Goal: Find specific page/section: Find specific page/section

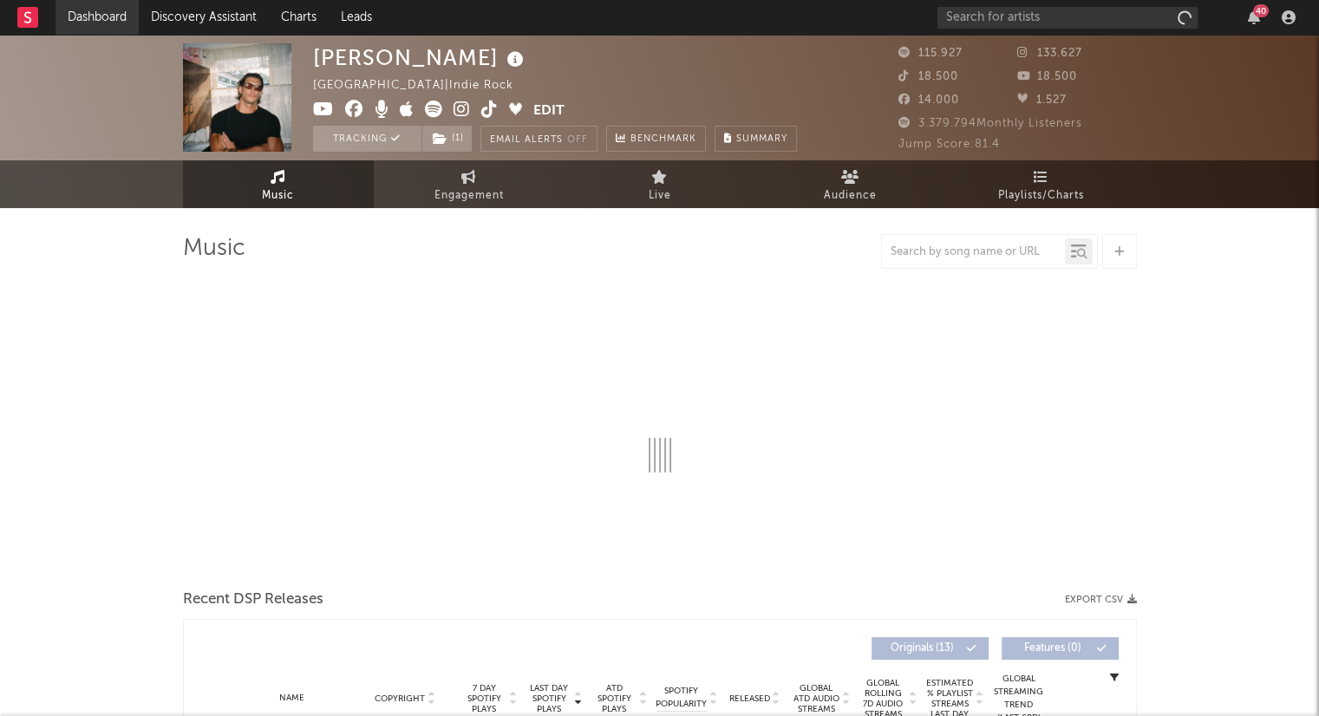
click at [108, 23] on link "Dashboard" at bounding box center [97, 17] width 83 height 35
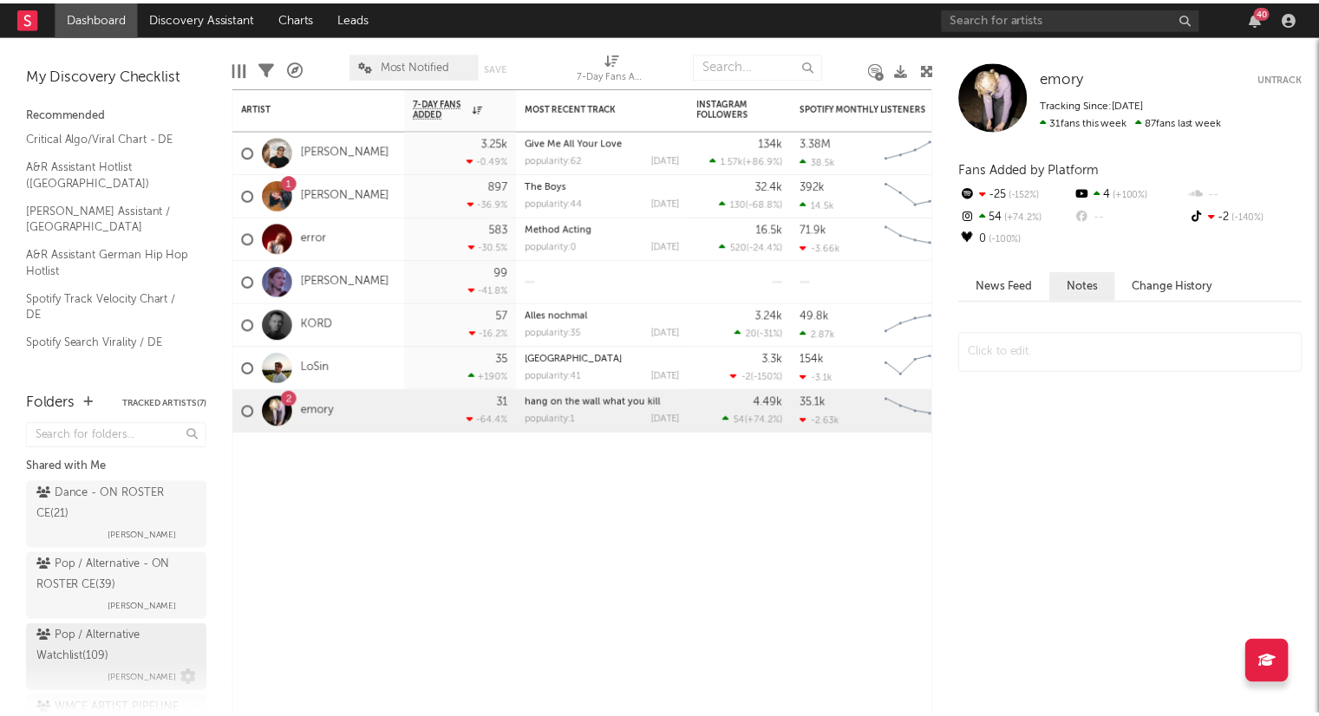
scroll to position [92, 0]
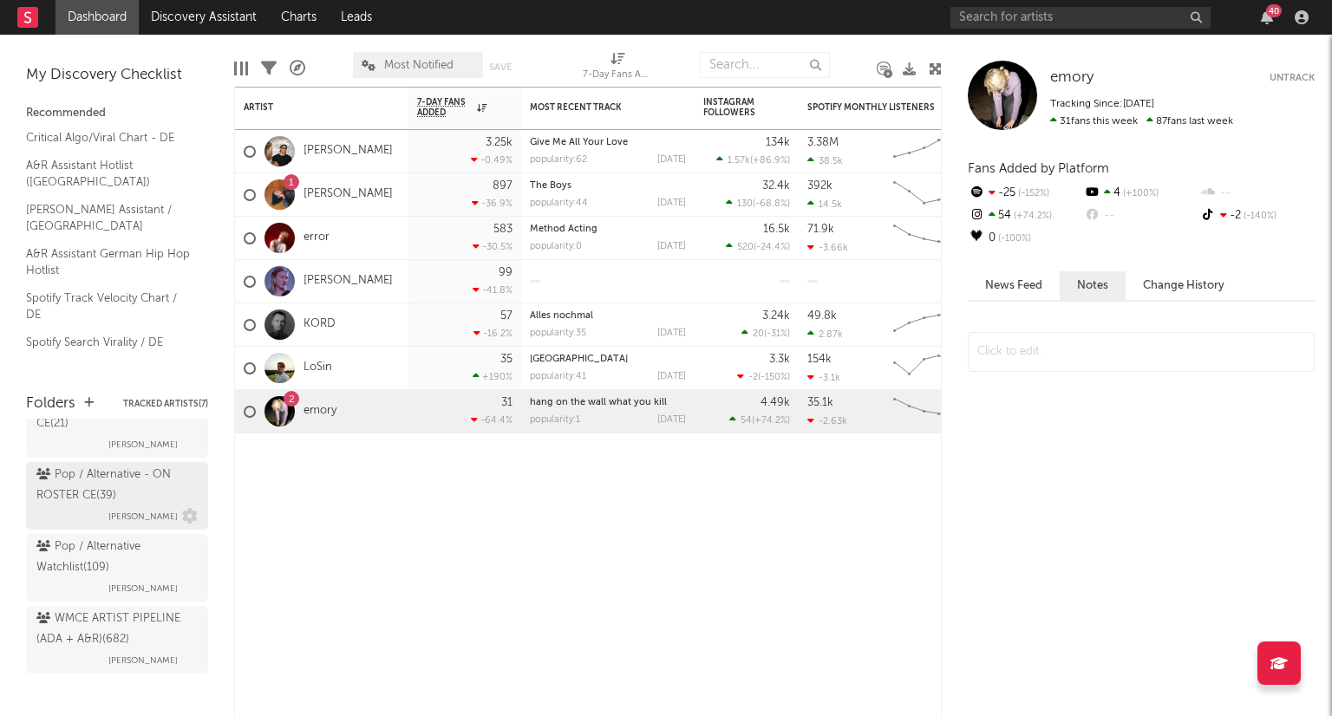
click at [132, 480] on div "Pop / Alternative - ON ROSTER CE ( 39 )" at bounding box center [114, 486] width 157 height 42
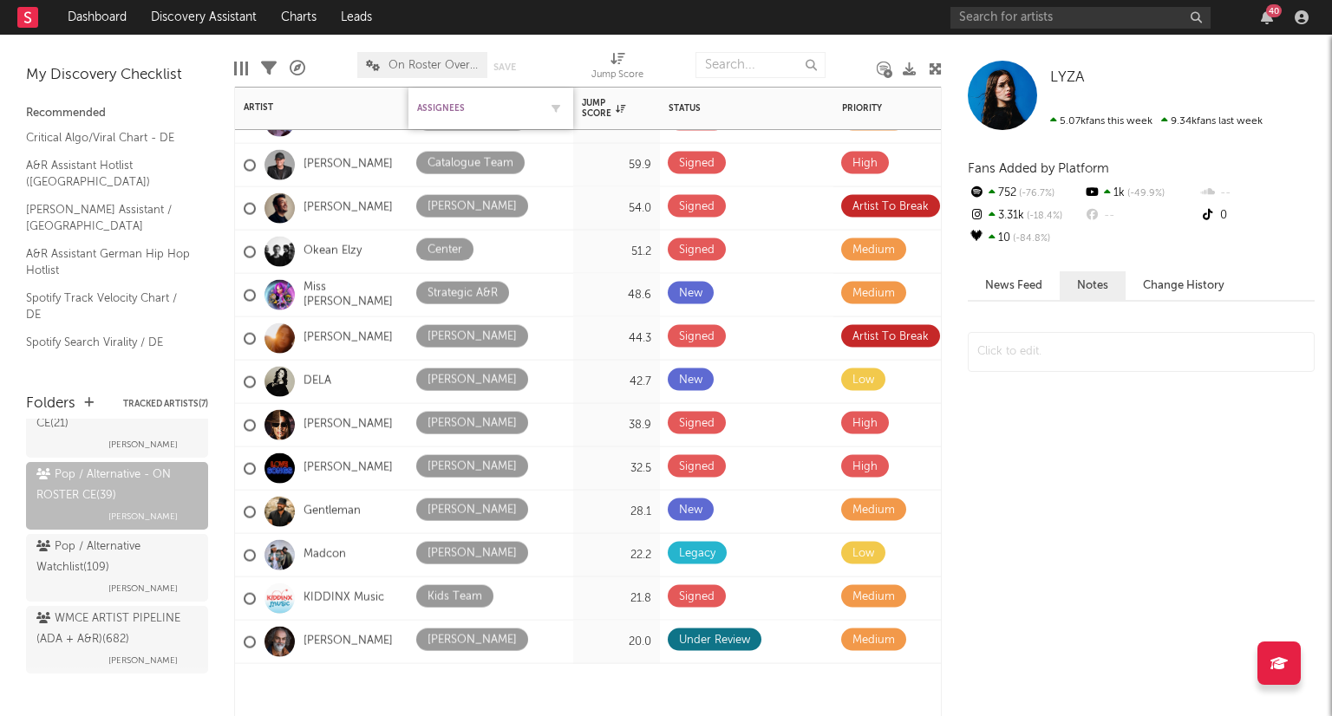
click at [462, 108] on div "Assignees" at bounding box center [477, 108] width 121 height 10
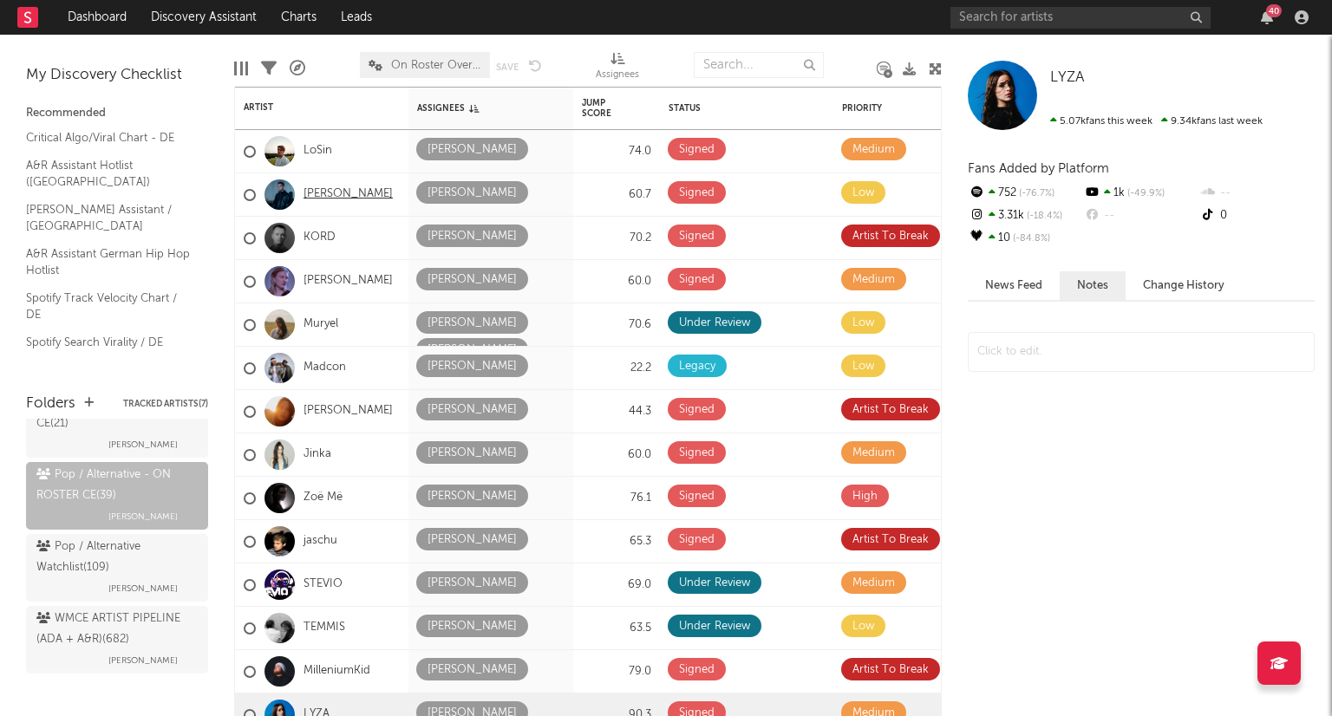
click at [310, 195] on link "[PERSON_NAME]" at bounding box center [348, 194] width 89 height 15
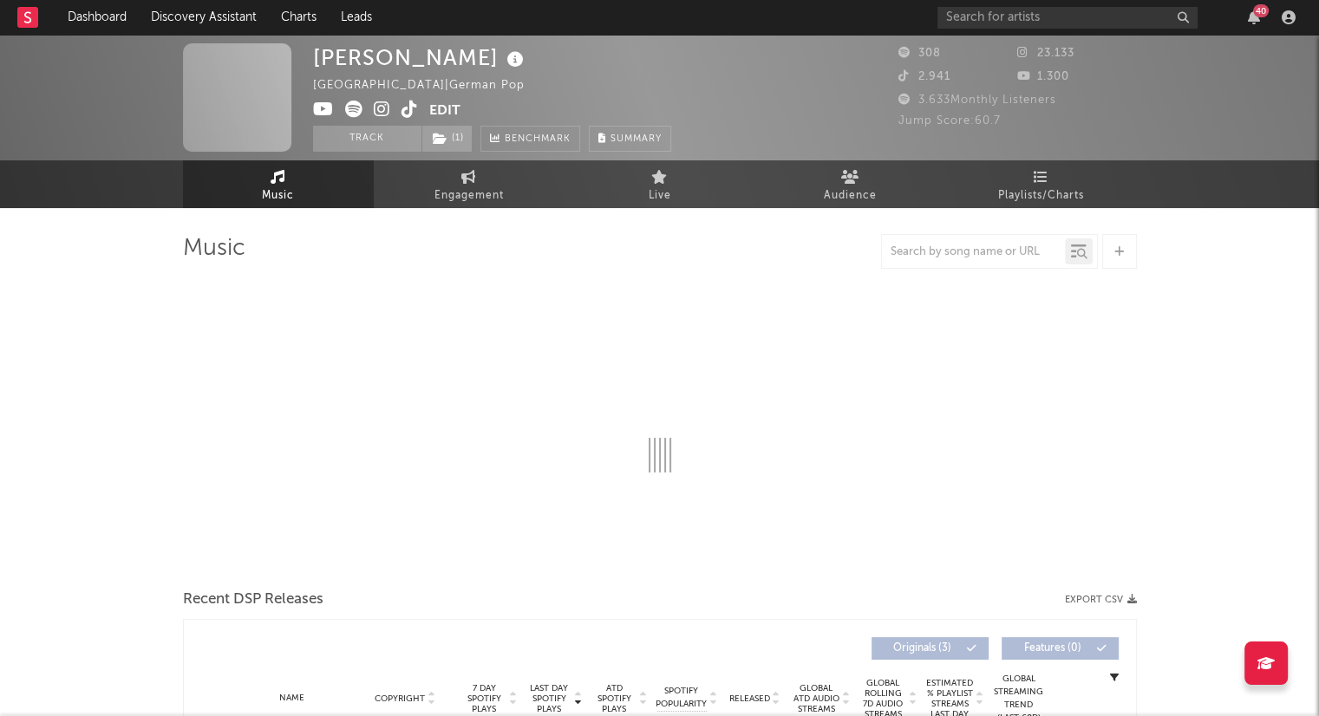
select select "1w"
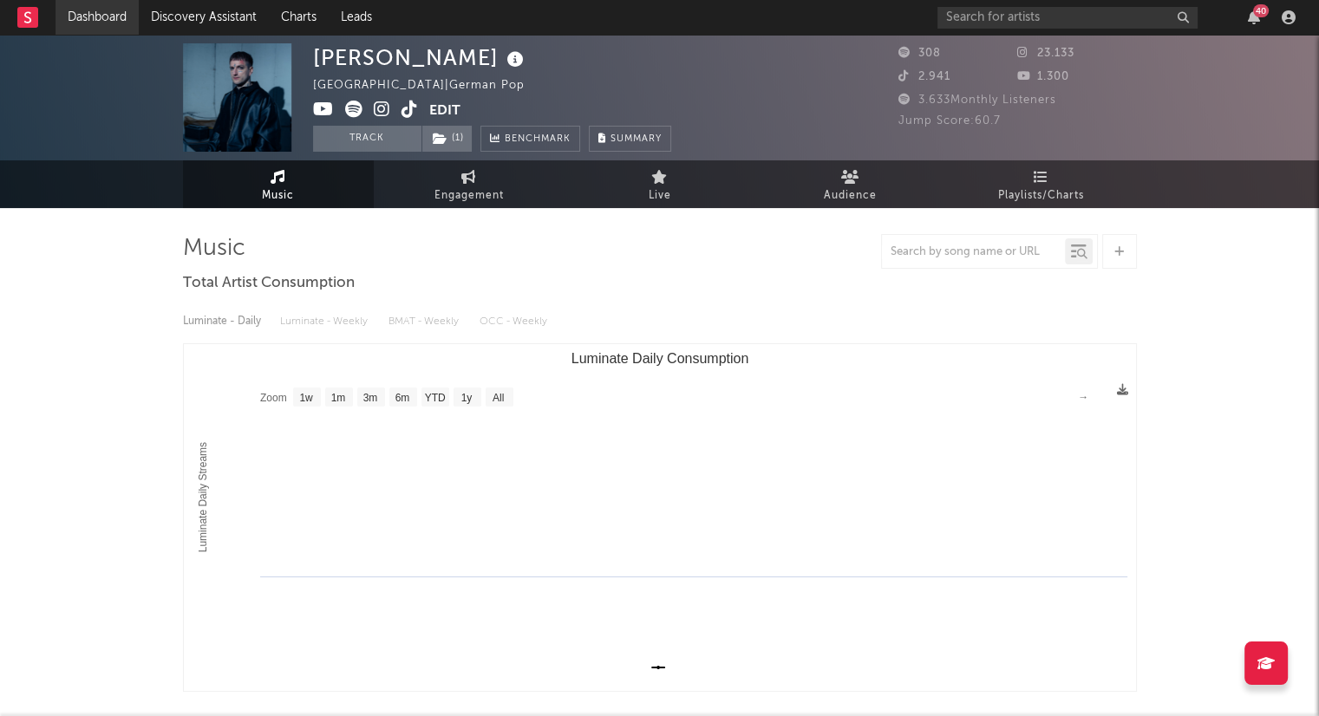
click at [121, 17] on link "Dashboard" at bounding box center [97, 17] width 83 height 35
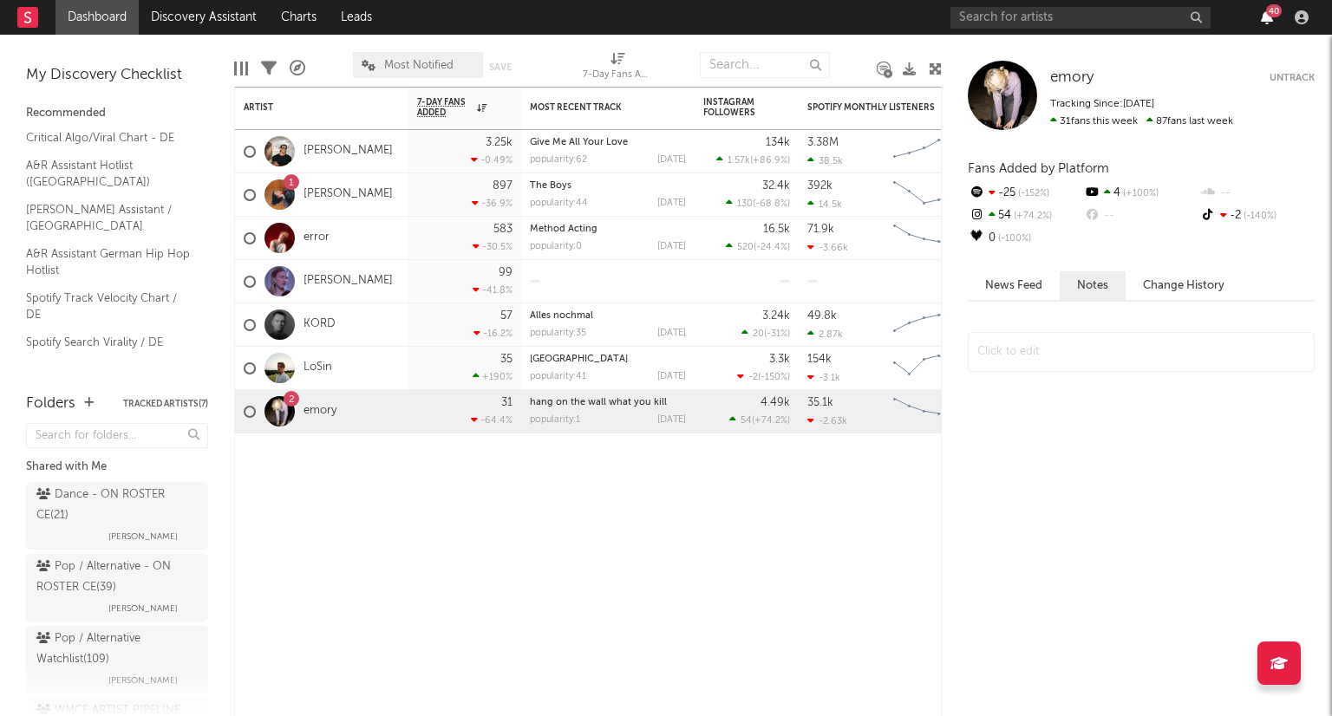
click at [1262, 18] on icon "button" at bounding box center [1267, 17] width 12 height 14
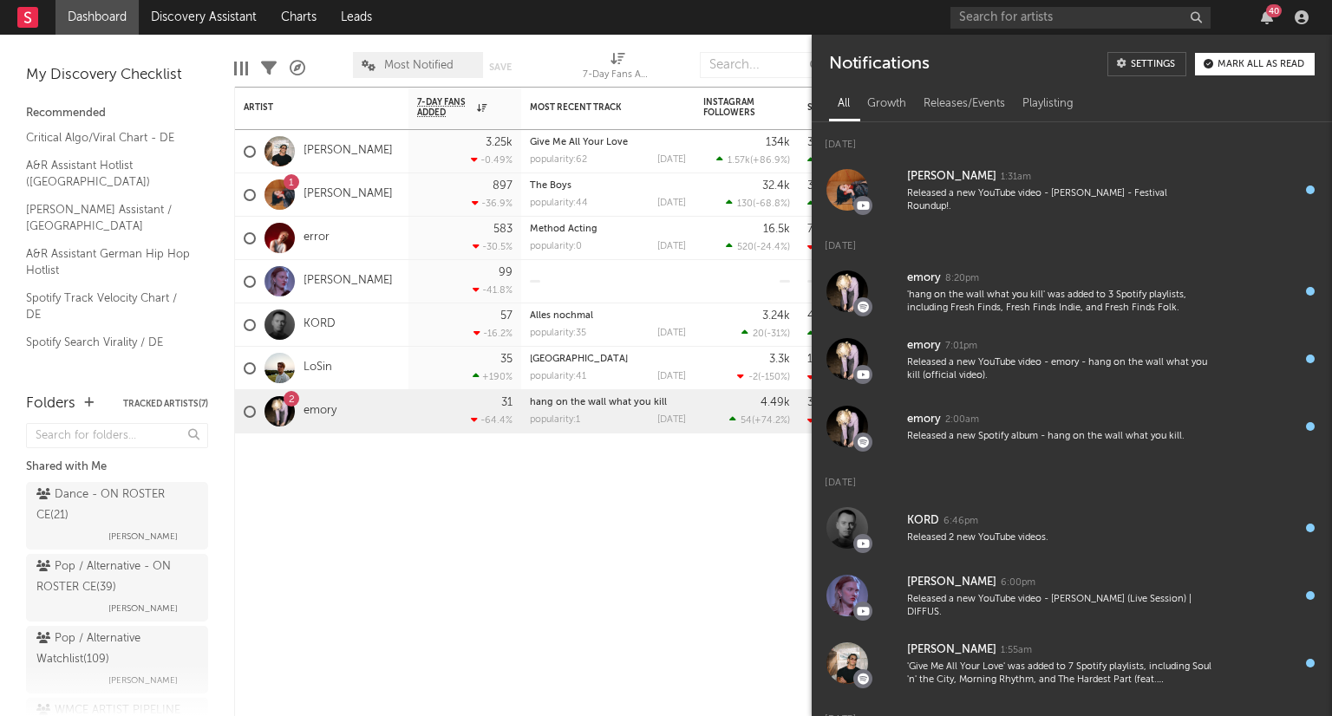
click at [1223, 62] on div "Mark all as read" at bounding box center [1261, 65] width 87 height 10
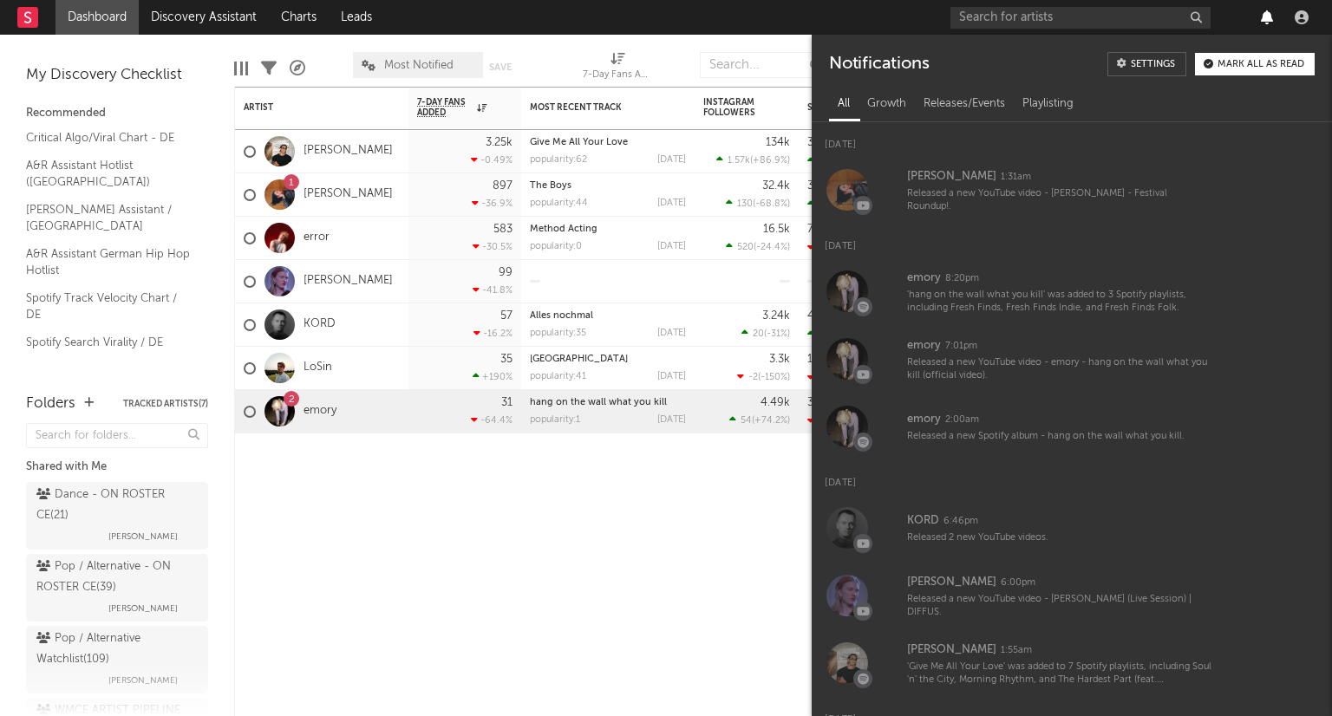
click at [1265, 15] on icon "button" at bounding box center [1267, 17] width 12 height 14
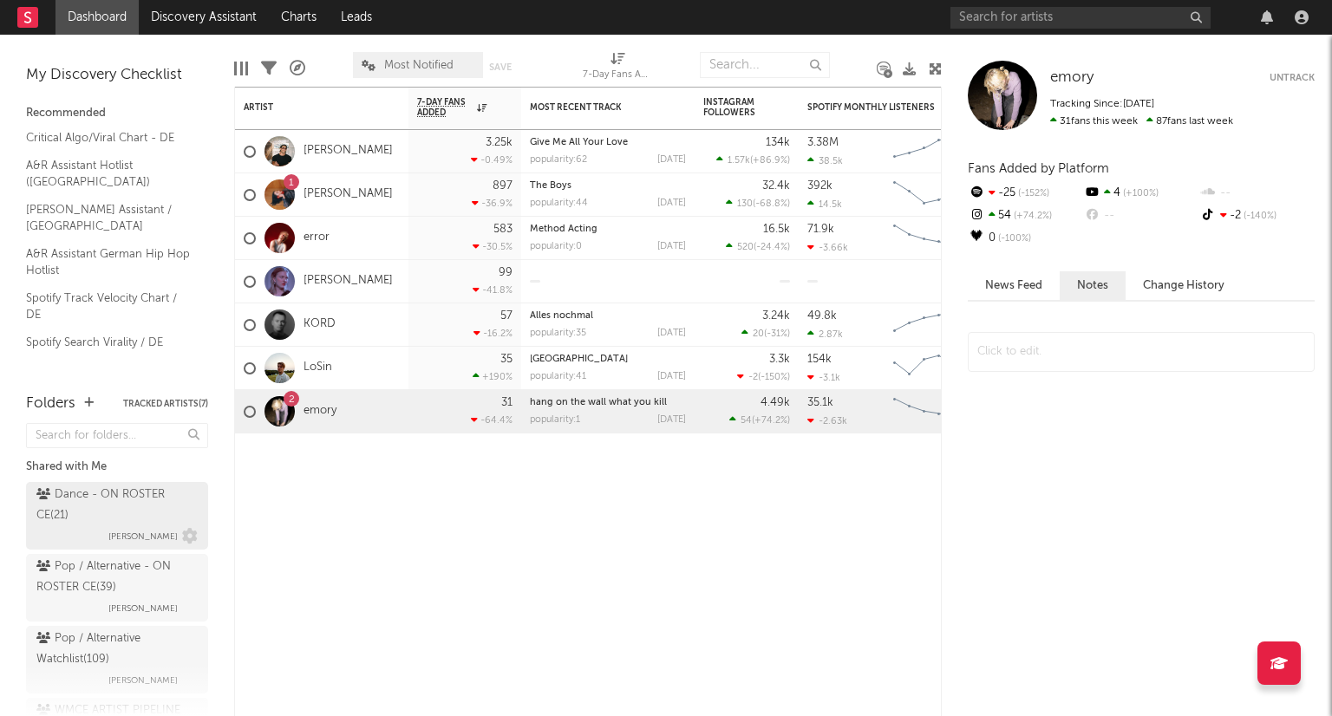
click at [128, 507] on div "Dance - ON ROSTER CE ( 21 )" at bounding box center [114, 506] width 157 height 42
